Goal: Check status

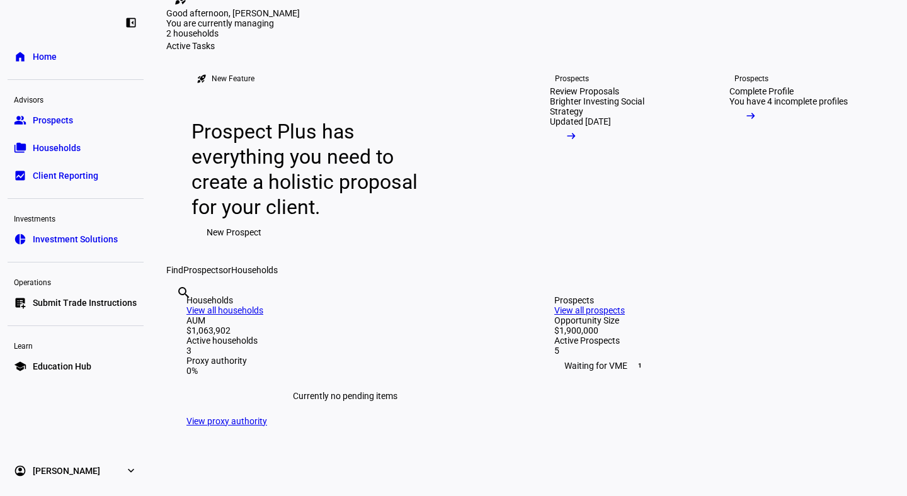
scroll to position [52, 0]
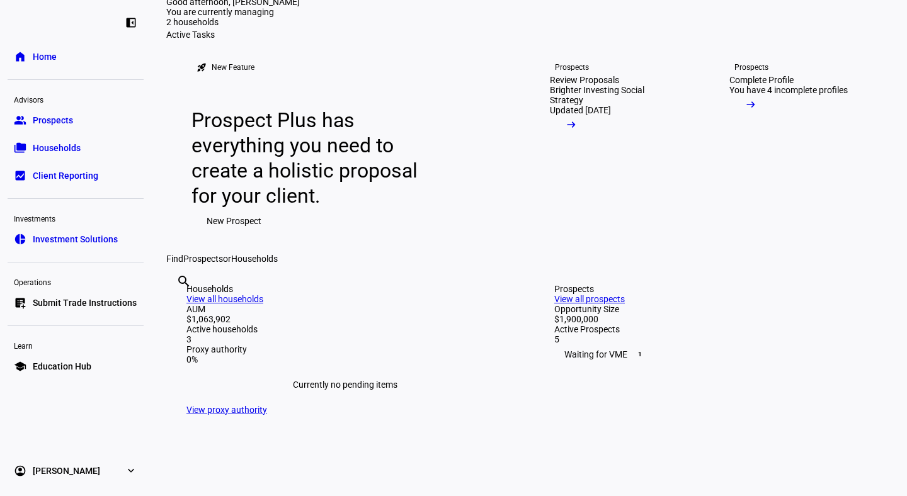
click at [57, 122] on span "Prospects" at bounding box center [53, 120] width 40 height 13
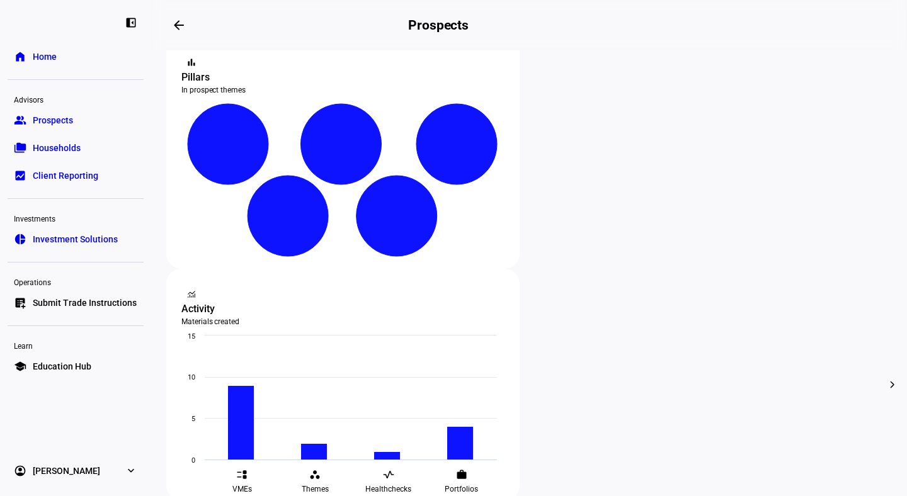
scroll to position [309, 0]
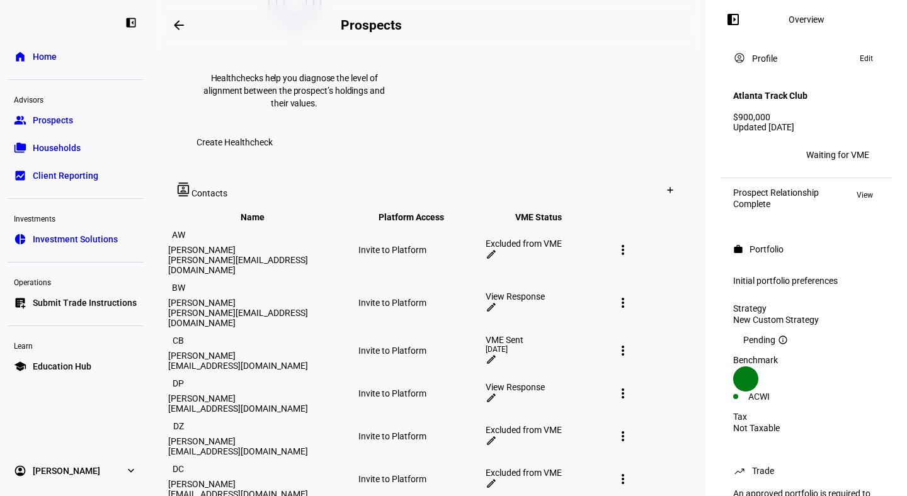
scroll to position [690, 0]
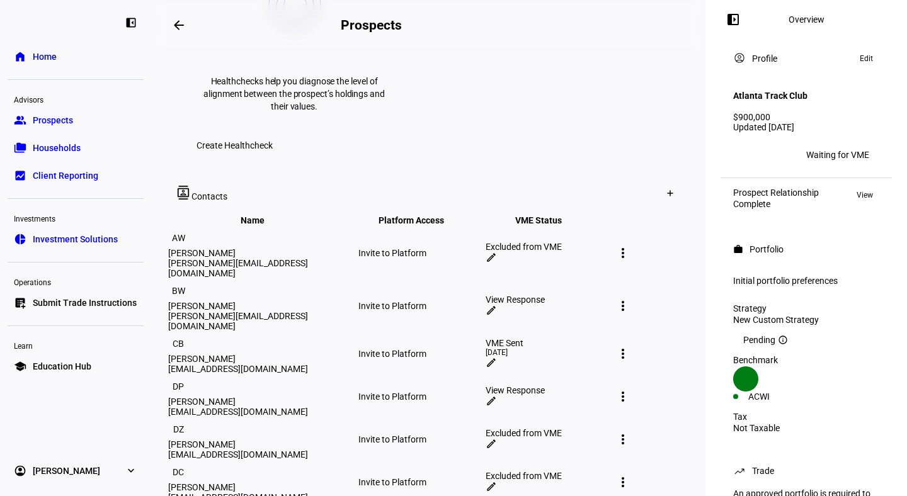
click at [518, 385] on div "View Response" at bounding box center [548, 390] width 125 height 10
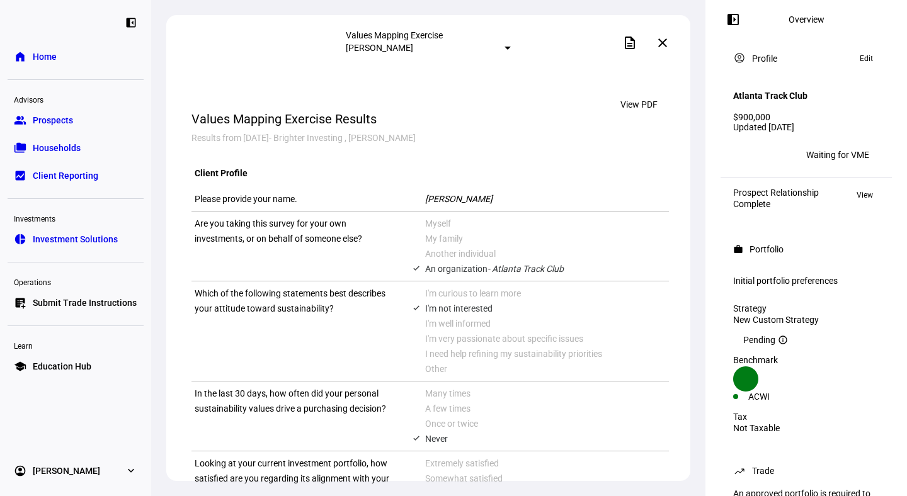
click at [504, 47] on div at bounding box center [507, 48] width 6 height 3
click at [416, 135] on div "[PERSON_NAME]" at bounding box center [427, 130] width 67 height 10
click at [504, 50] on div at bounding box center [507, 48] width 6 height 3
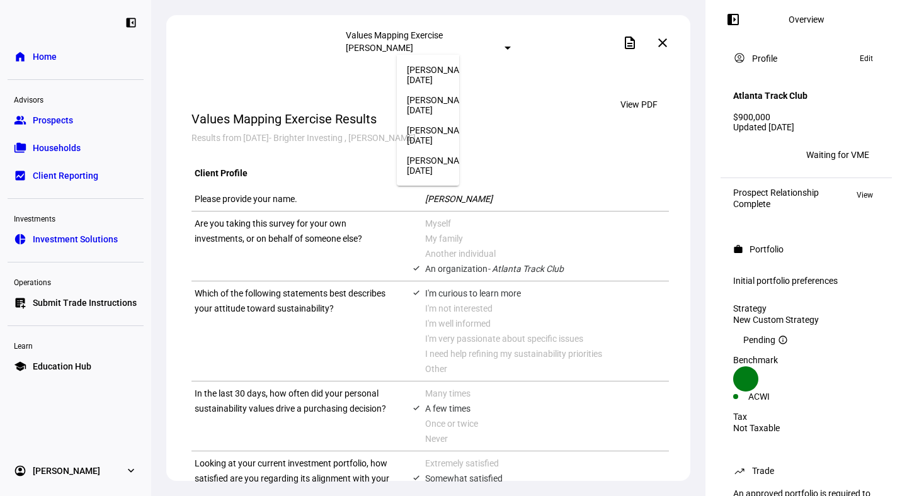
click at [437, 166] on div "[PERSON_NAME]" at bounding box center [440, 161] width 67 height 10
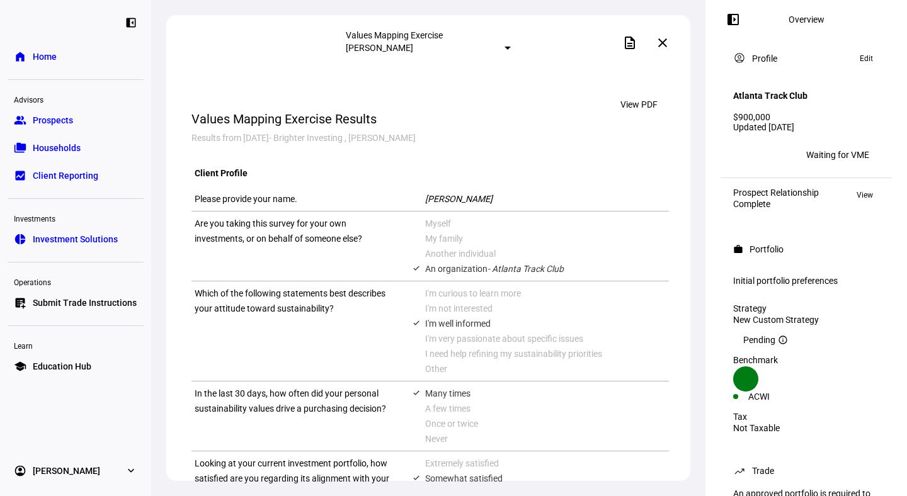
click at [504, 47] on div at bounding box center [507, 48] width 6 height 3
click at [442, 105] on div "[PERSON_NAME]" at bounding box center [439, 100] width 67 height 10
